Goal: Check status: Verify the current state of an ongoing process or item

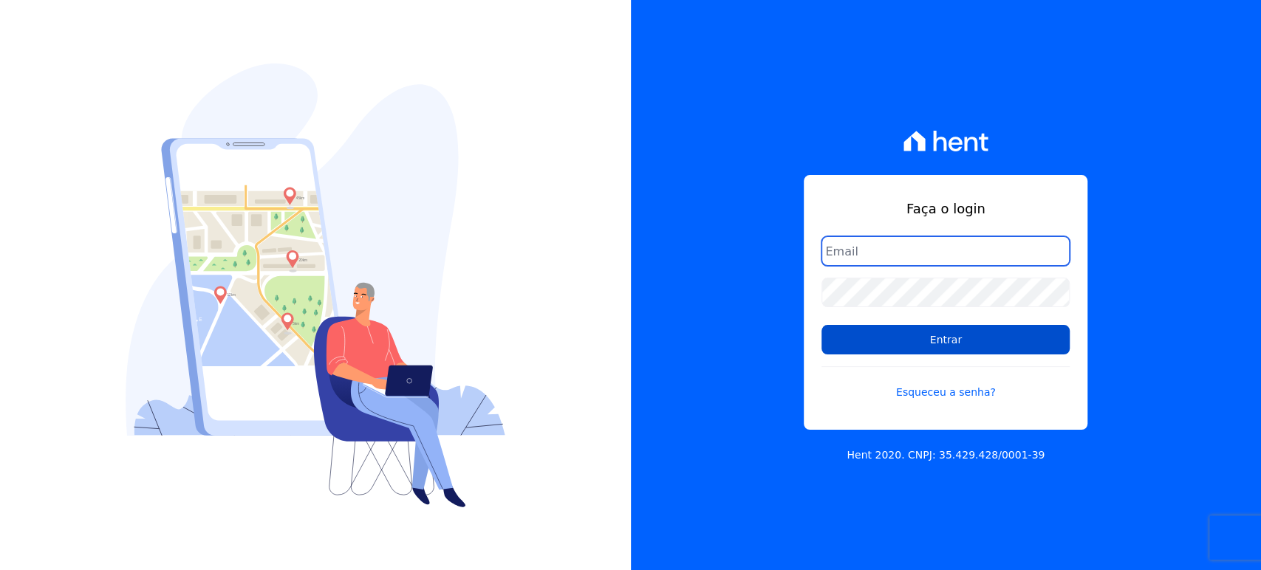
type input "[PERSON_NAME][EMAIL_ADDRESS][DOMAIN_NAME]"
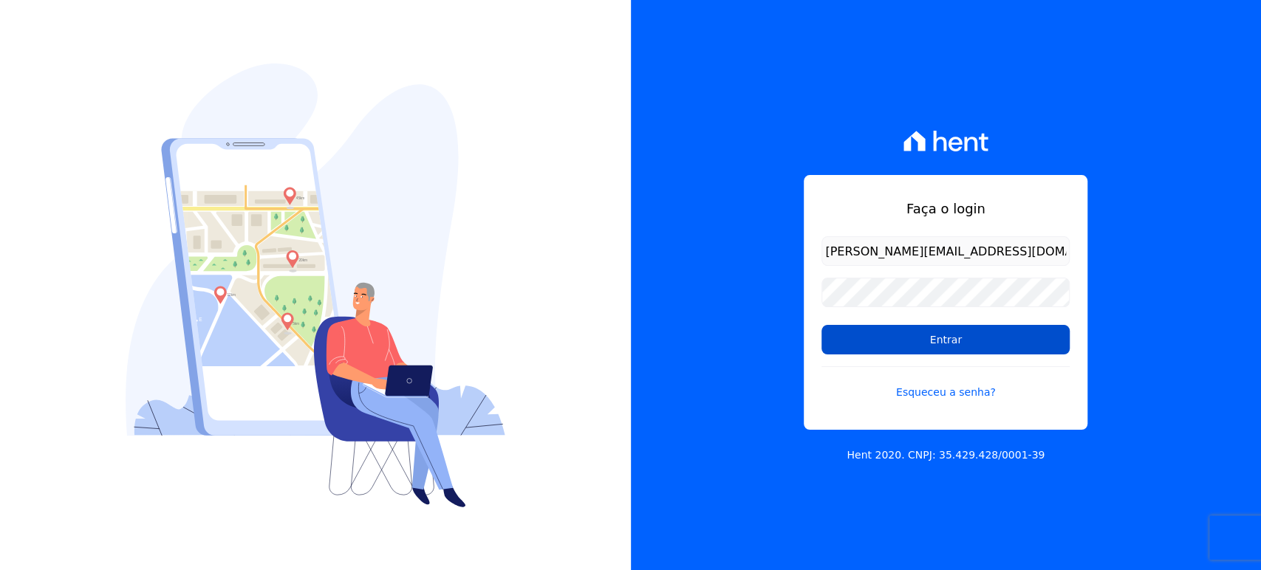
click at [977, 347] on input "Entrar" at bounding box center [945, 340] width 248 height 30
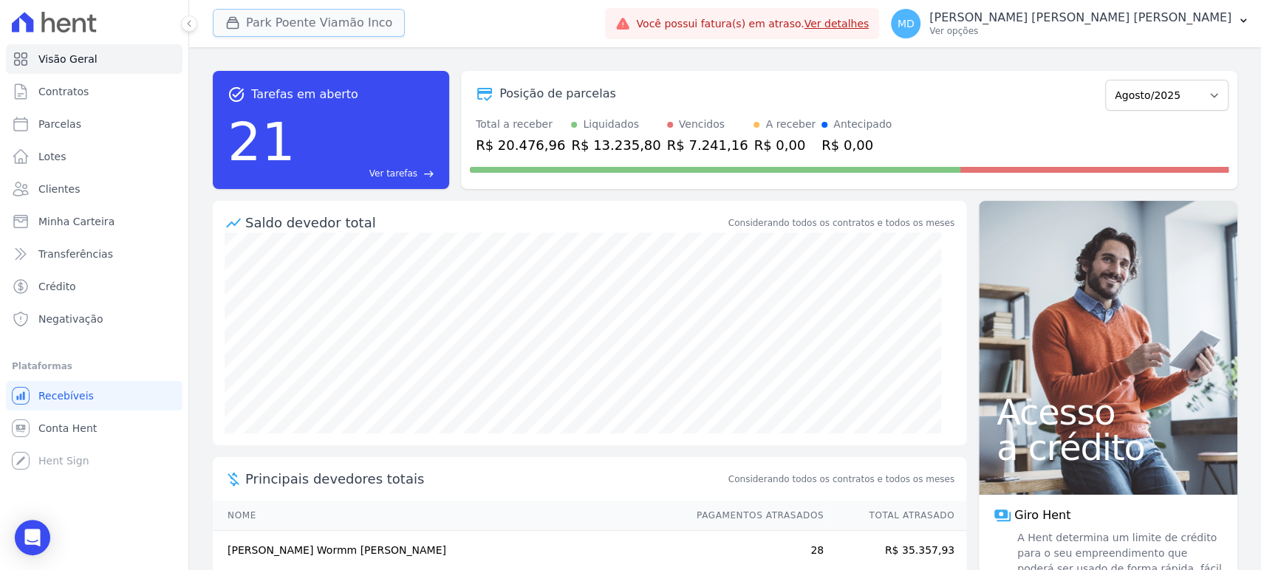
click at [230, 25] on icon "button" at bounding box center [232, 23] width 15 height 15
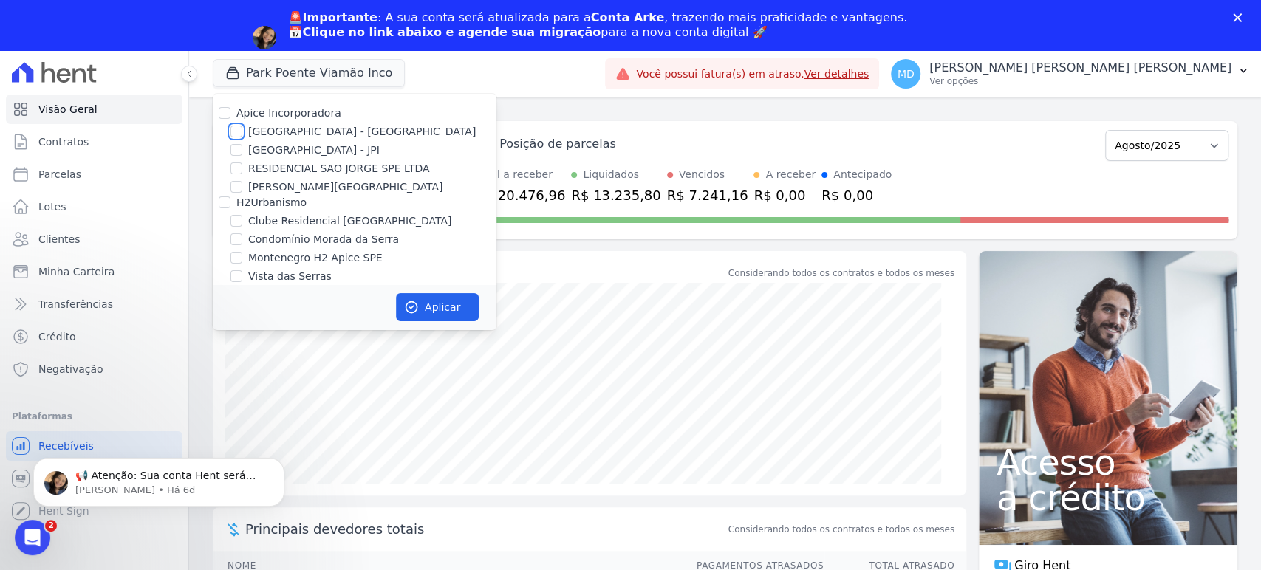
click at [238, 131] on input "[GEOGRAPHIC_DATA] - [GEOGRAPHIC_DATA]" at bounding box center [236, 132] width 12 height 12
checkbox input "true"
click at [238, 144] on input "[GEOGRAPHIC_DATA] - JPI" at bounding box center [236, 150] width 12 height 12
checkbox input "true"
click at [414, 300] on icon "button" at bounding box center [411, 307] width 15 height 15
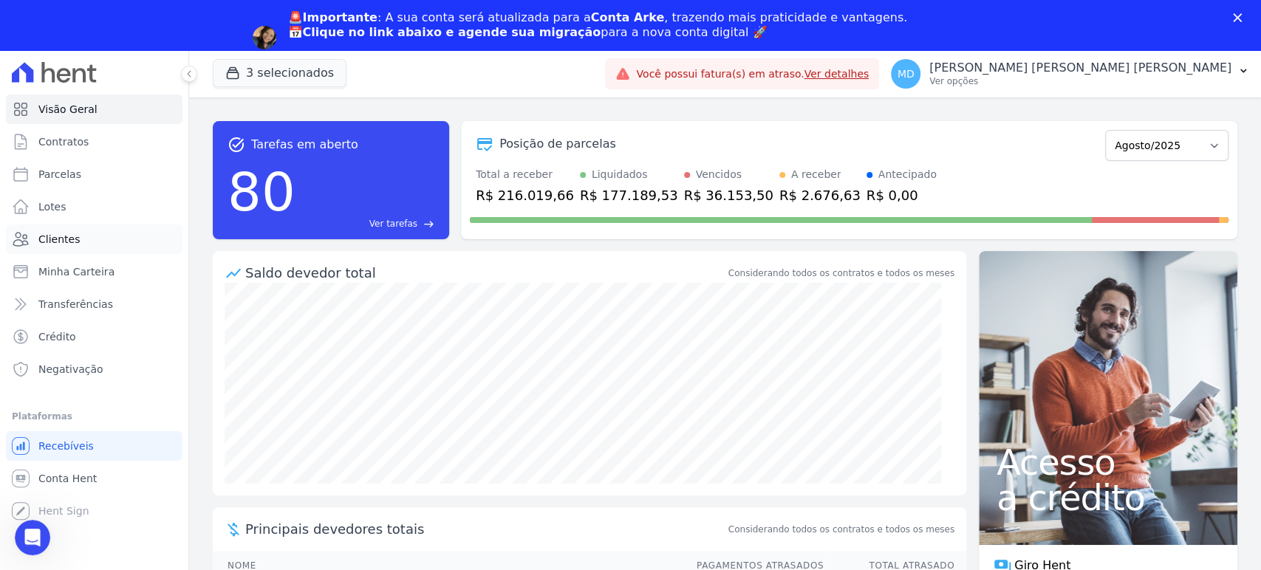
click at [66, 239] on span "Clientes" at bounding box center [58, 239] width 41 height 15
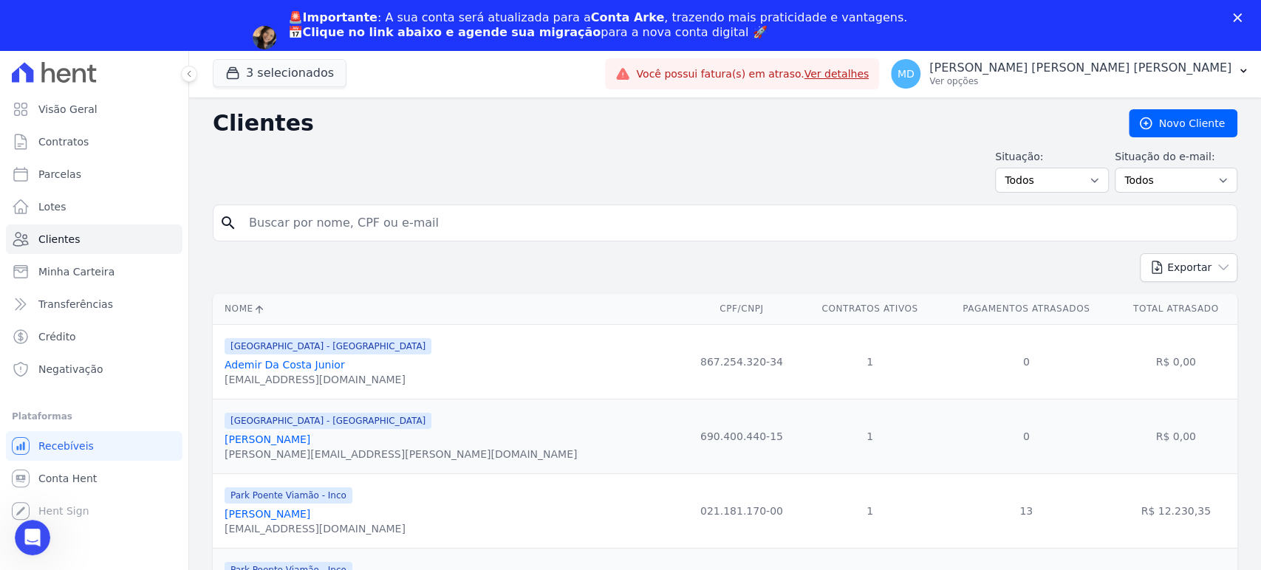
click at [411, 219] on input "search" at bounding box center [735, 223] width 990 height 30
paste input "[PERSON_NAME] [PERSON_NAME]"
type input "[PERSON_NAME] [PERSON_NAME]"
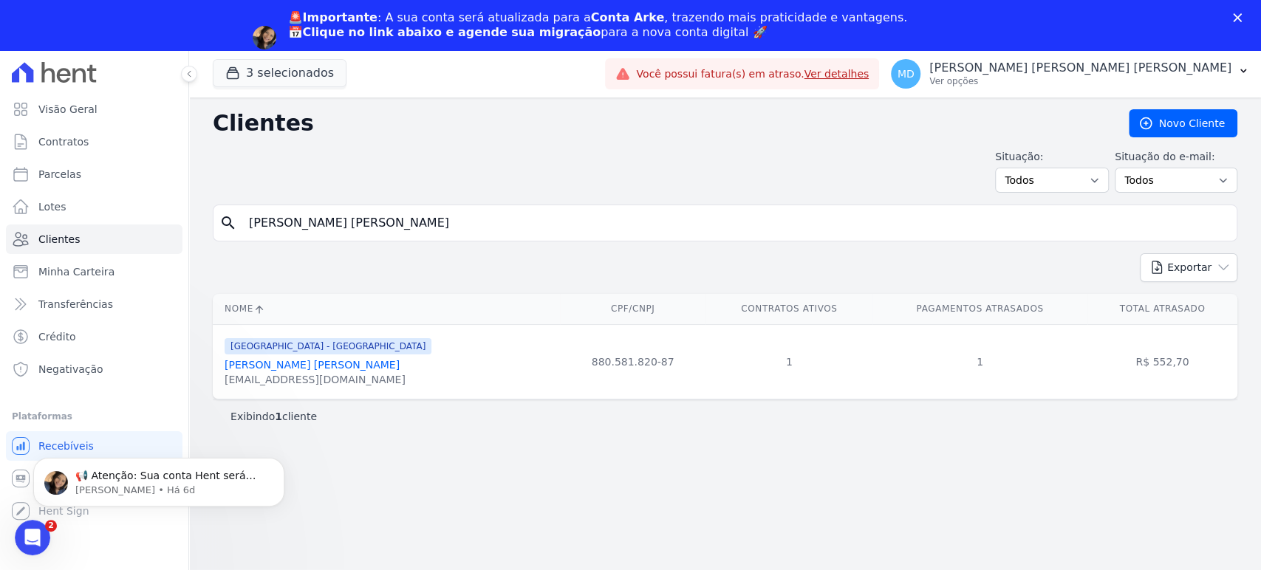
click at [322, 366] on link "[PERSON_NAME] [PERSON_NAME]" at bounding box center [312, 365] width 175 height 12
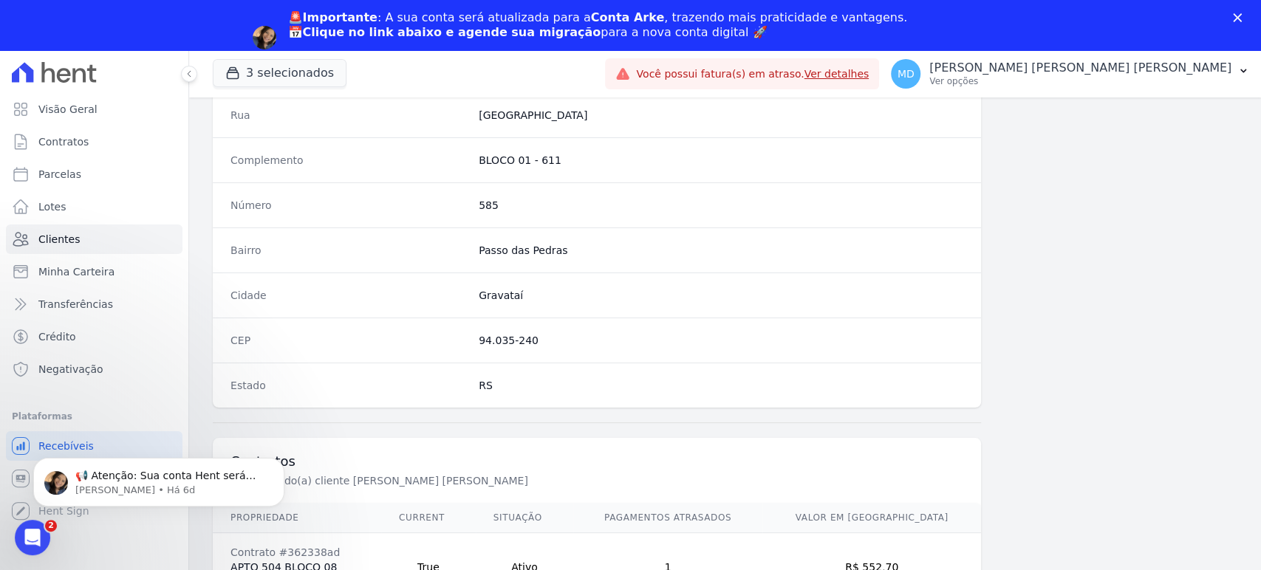
scroll to position [809, 0]
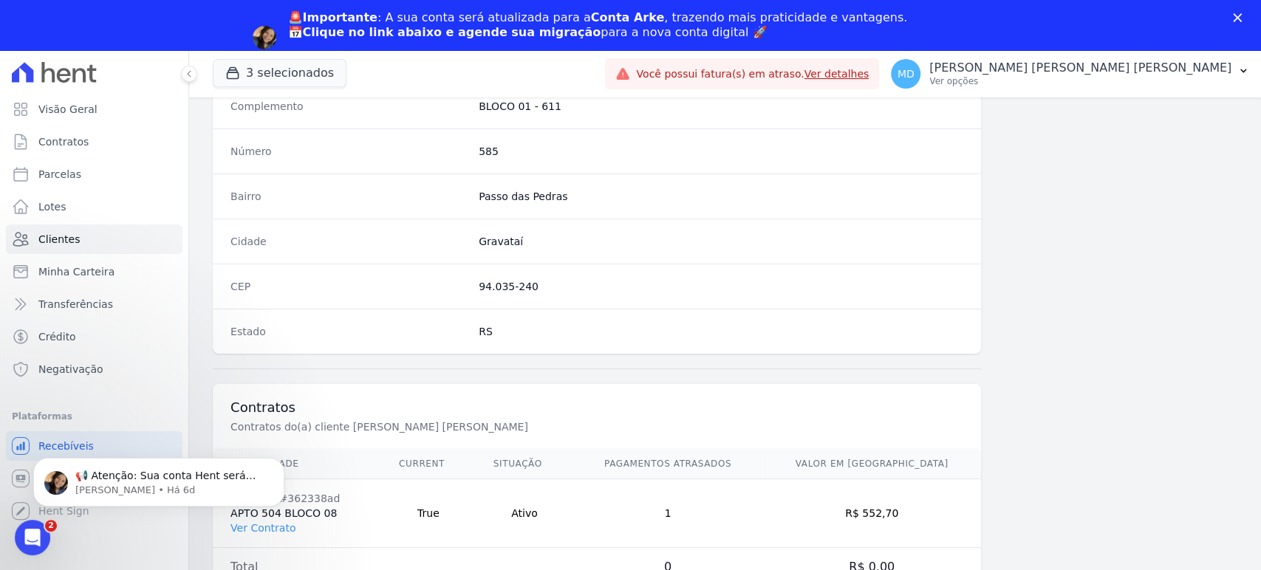
click at [259, 527] on html "📢 Atenção: Sua conta Hent será migrada para a Conta Arke! Estamos trazendo para…" at bounding box center [158, 478] width 295 height 103
click at [254, 530] on link "Ver Contrato" at bounding box center [262, 528] width 65 height 12
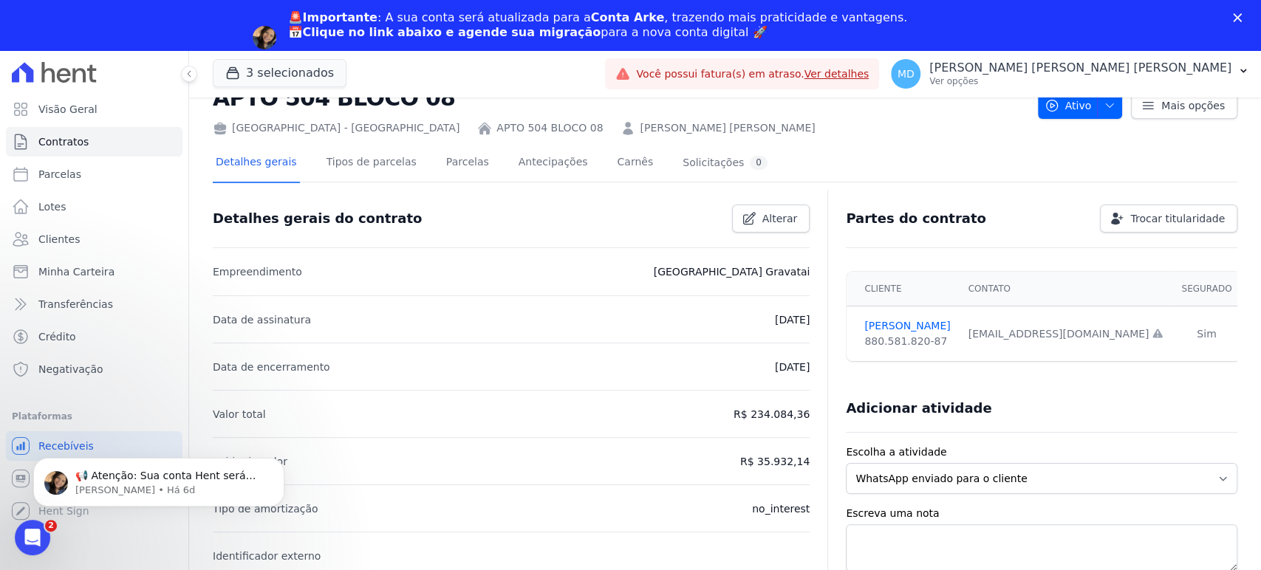
scroll to position [47, 0]
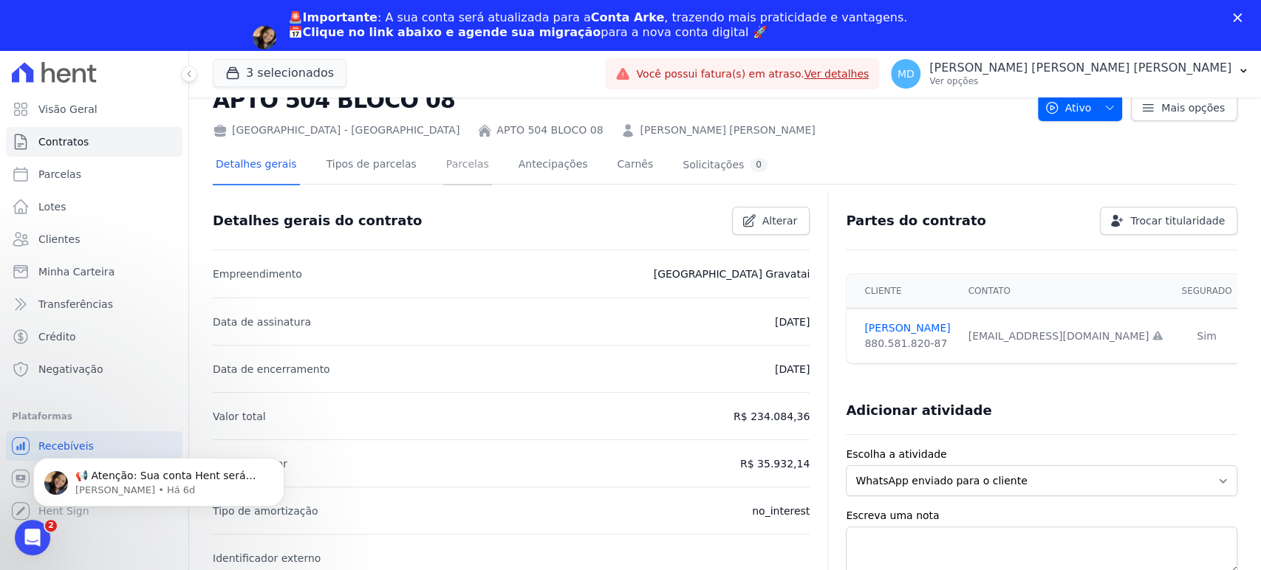
click at [455, 161] on link "Parcelas" at bounding box center [467, 165] width 49 height 39
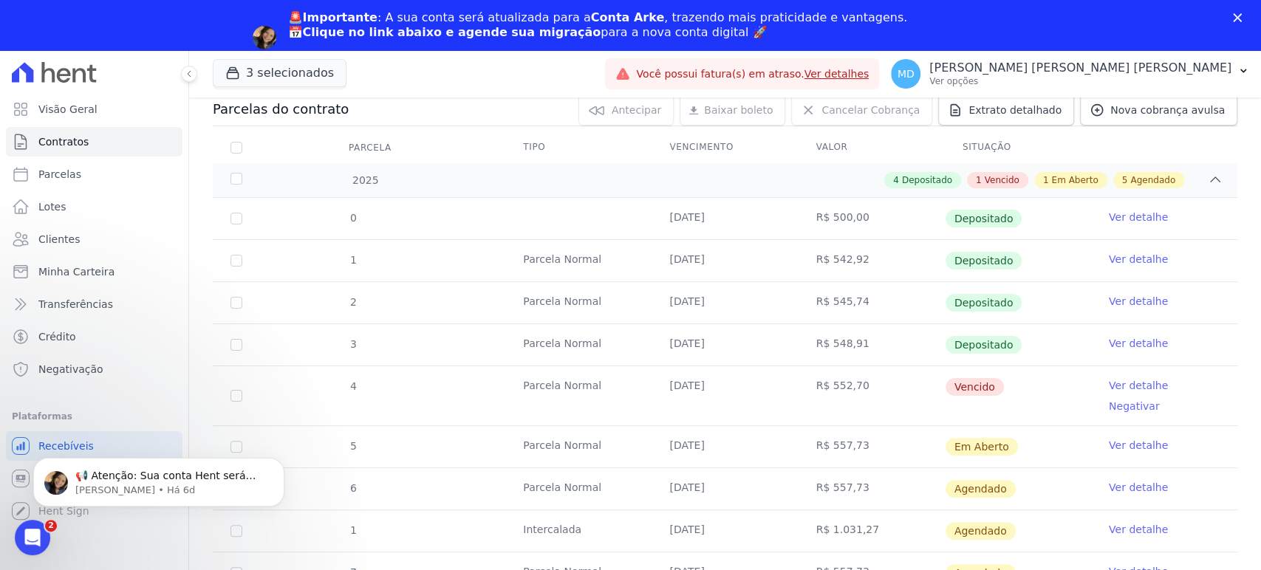
drag, startPoint x: 663, startPoint y: 384, endPoint x: 855, endPoint y: 382, distance: 191.3
click at [855, 382] on tr "4 [GEOGRAPHIC_DATA] [DATE] R$ 552,70 [GEOGRAPHIC_DATA] Ver detalhe Negativar" at bounding box center [725, 396] width 1024 height 60
click at [1111, 384] on link "Ver detalhe" at bounding box center [1138, 385] width 59 height 15
